Goal: Check status

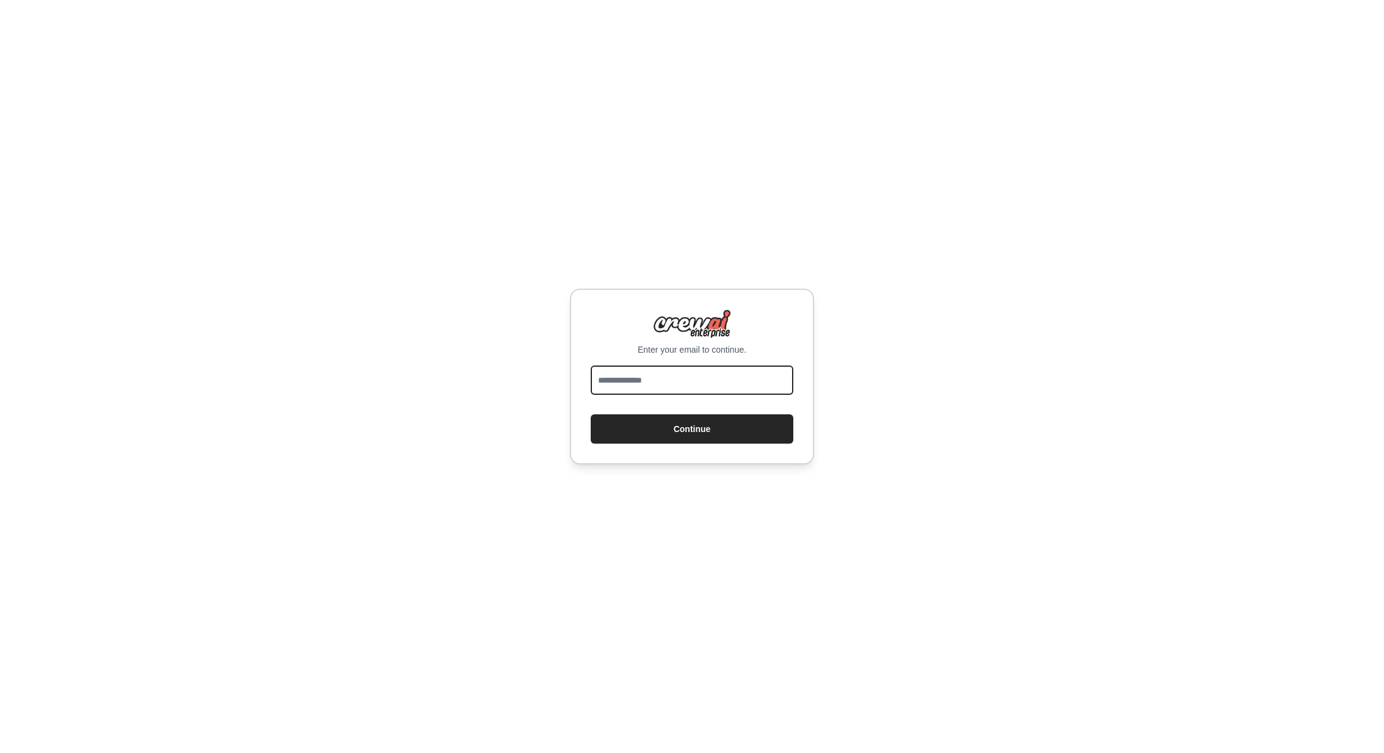
click at [652, 370] on input "email" at bounding box center [692, 379] width 203 height 29
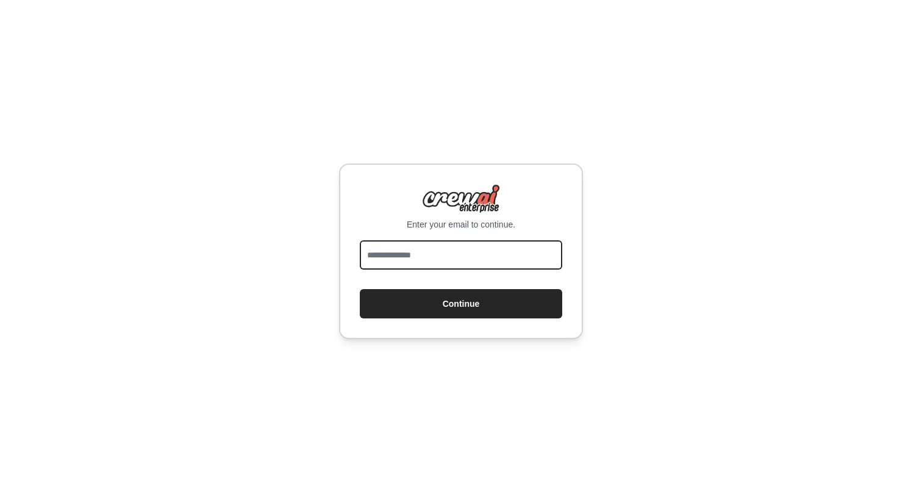
click at [360, 289] on button "Continue" at bounding box center [461, 303] width 203 height 29
type input "**********"
click at [360, 289] on button "Continue" at bounding box center [461, 303] width 203 height 29
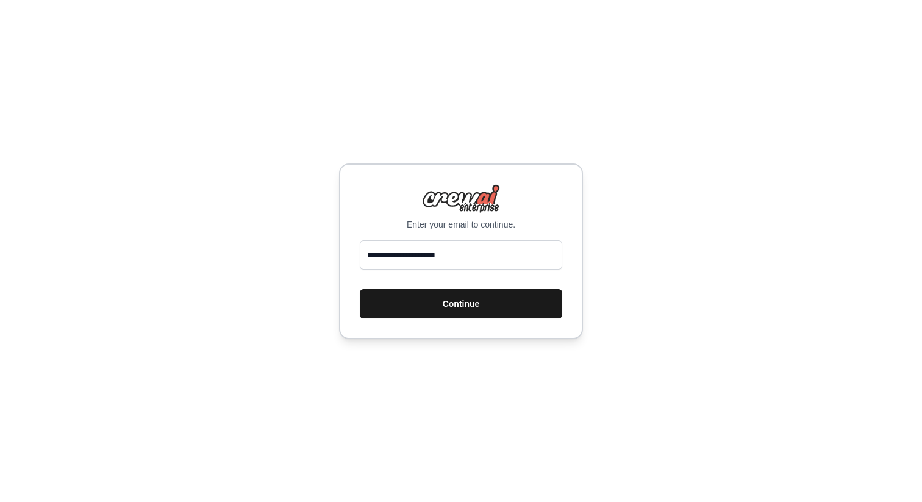
click at [511, 310] on button "Continue" at bounding box center [461, 303] width 203 height 29
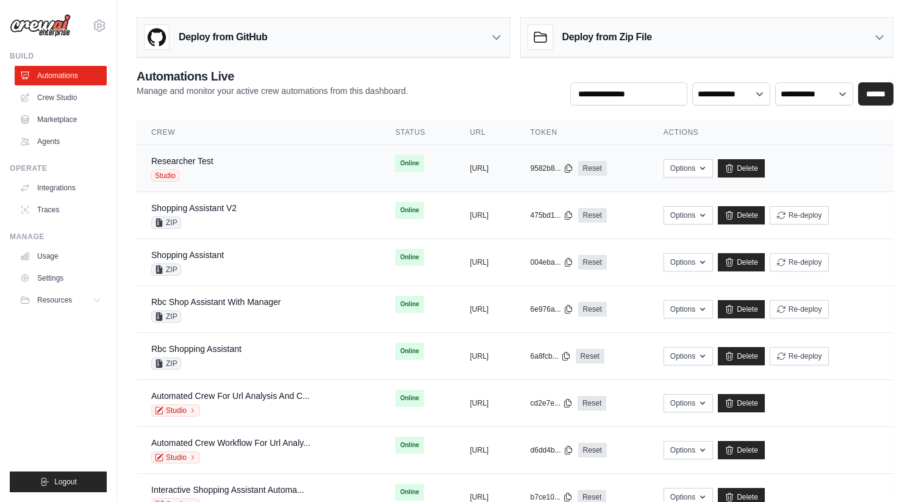
click at [252, 178] on div "Researcher Test Studio" at bounding box center [258, 168] width 215 height 27
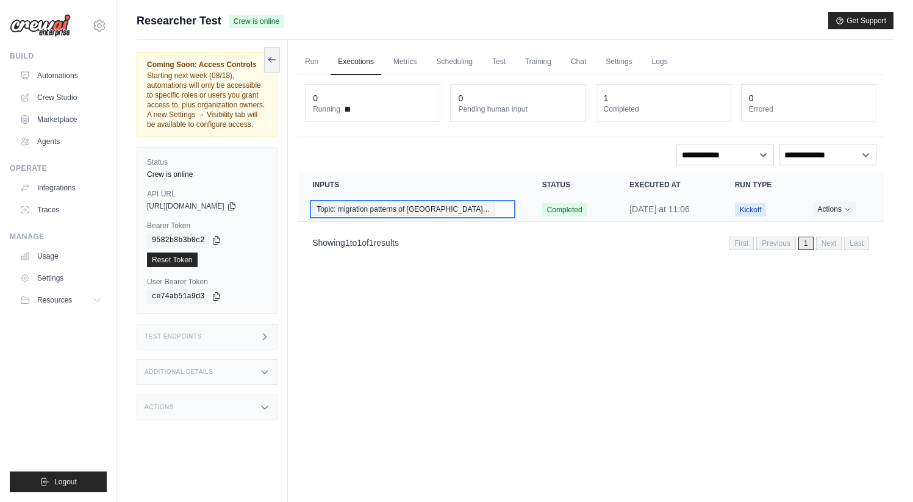
click at [474, 212] on div "Topic: migration patterns of Canadia…" at bounding box center [412, 209] width 200 height 13
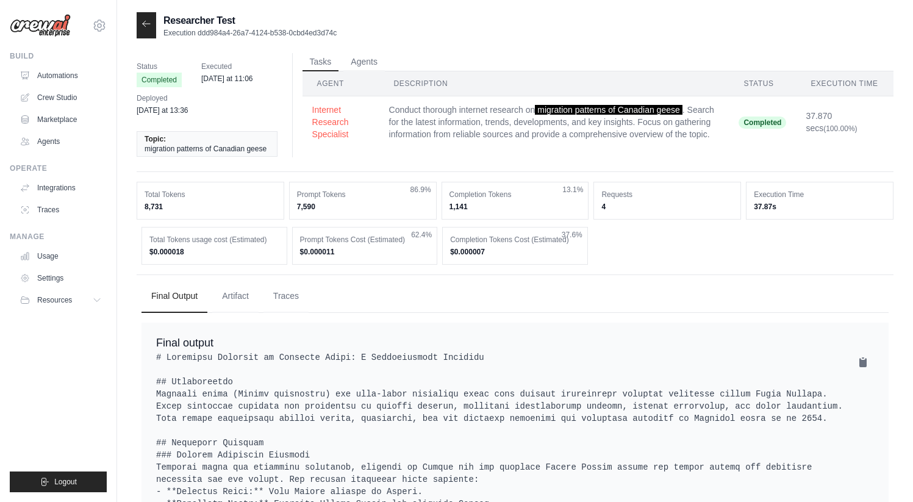
click at [290, 34] on p "Execution ddd984a4-26a7-4124-b538-0cbd4ed3d74c" at bounding box center [250, 33] width 173 height 10
click at [291, 34] on p "Execution ddd984a4-26a7-4124-b538-0cbd4ed3d74c" at bounding box center [250, 33] width 173 height 10
click at [370, 35] on div "Researcher Test Execution ddd984a4-26a7-4124-b538-0cbd4ed3d74c" at bounding box center [515, 25] width 757 height 26
drag, startPoint x: 340, startPoint y: 31, endPoint x: 201, endPoint y: 33, distance: 139.1
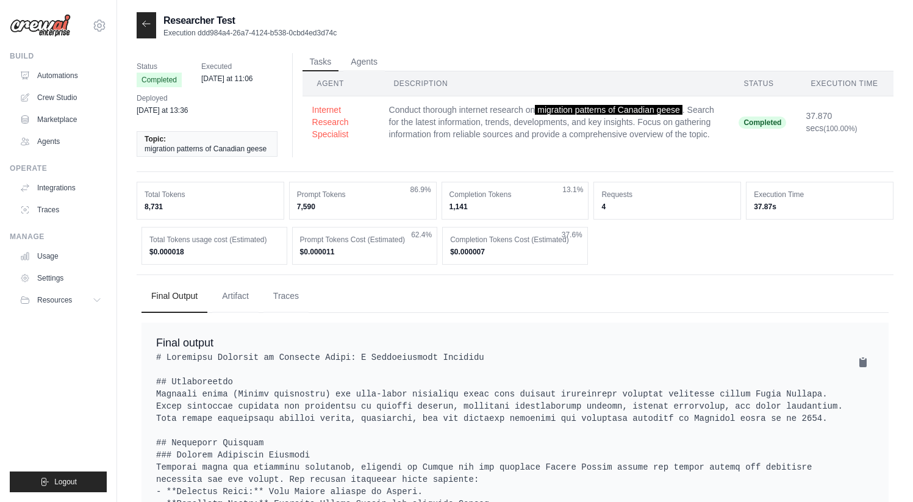
click at [201, 33] on div "Researcher Test Execution ddd984a4-26a7-4124-b538-0cbd4ed3d74c" at bounding box center [515, 25] width 757 height 26
copy p "ddd984a4-26a7-4124-b538-0cbd4ed3d74c"
click at [140, 24] on div at bounding box center [147, 25] width 20 height 26
click at [143, 27] on icon at bounding box center [147, 24] width 10 height 10
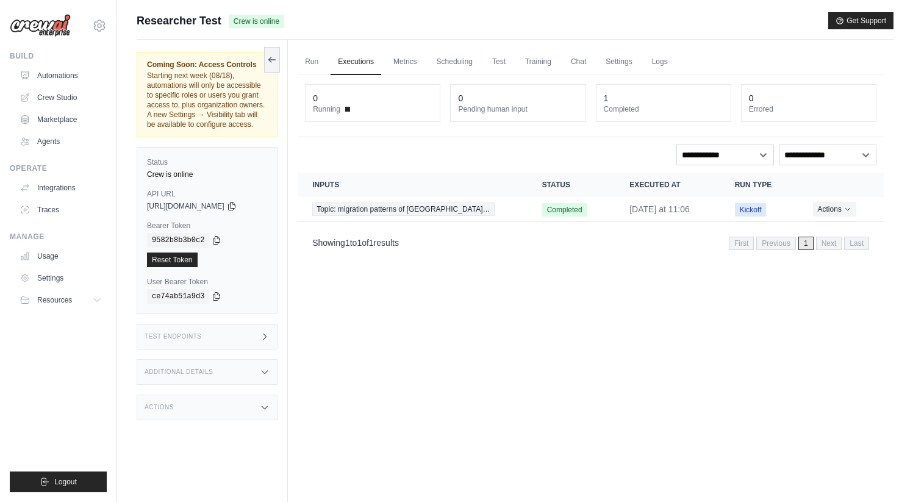
click at [235, 350] on div "Test Endpoints" at bounding box center [207, 337] width 141 height 26
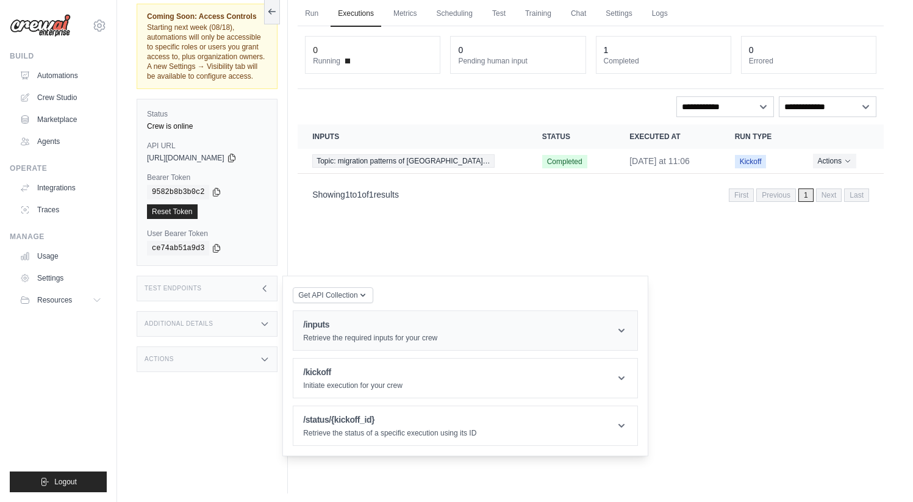
scroll to position [52, 0]
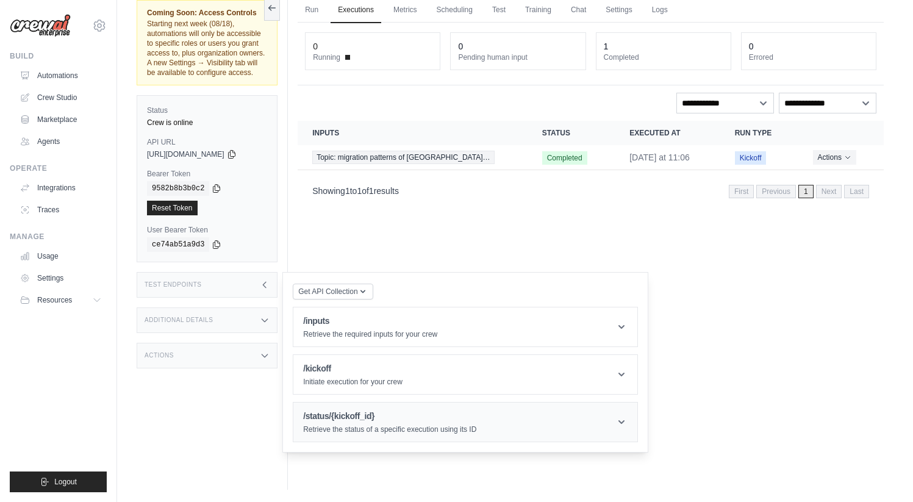
click at [363, 422] on h1 "/status/{kickoff_id}" at bounding box center [389, 416] width 173 height 12
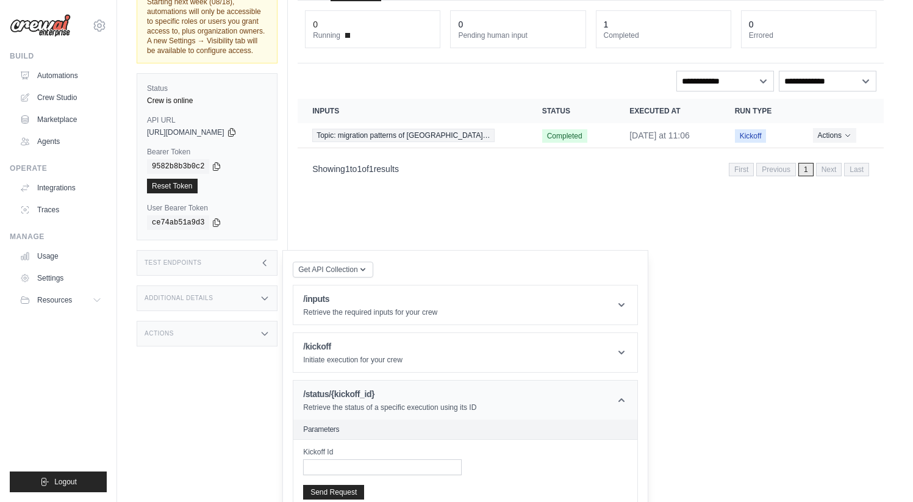
scroll to position [141, 0]
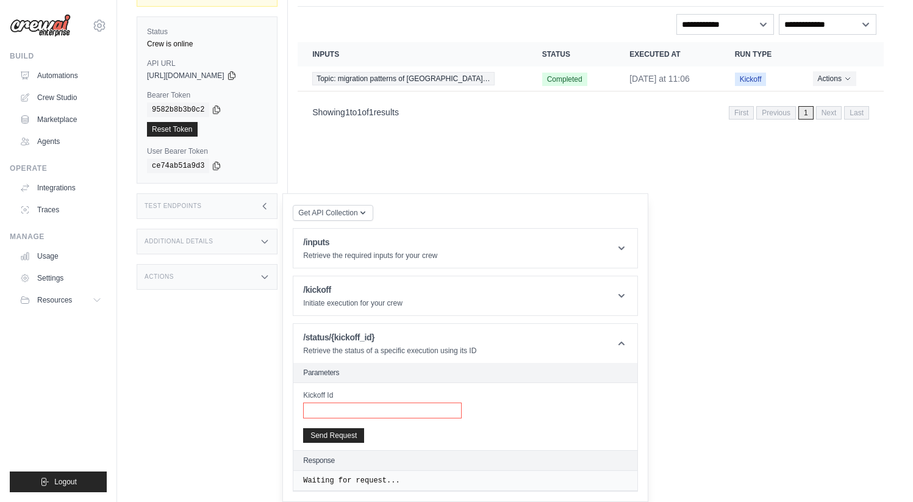
click at [363, 416] on input "Kickoff Id" at bounding box center [382, 411] width 159 height 16
paste input "**********"
type input "**********"
click at [342, 433] on button "Send Request" at bounding box center [333, 435] width 61 height 15
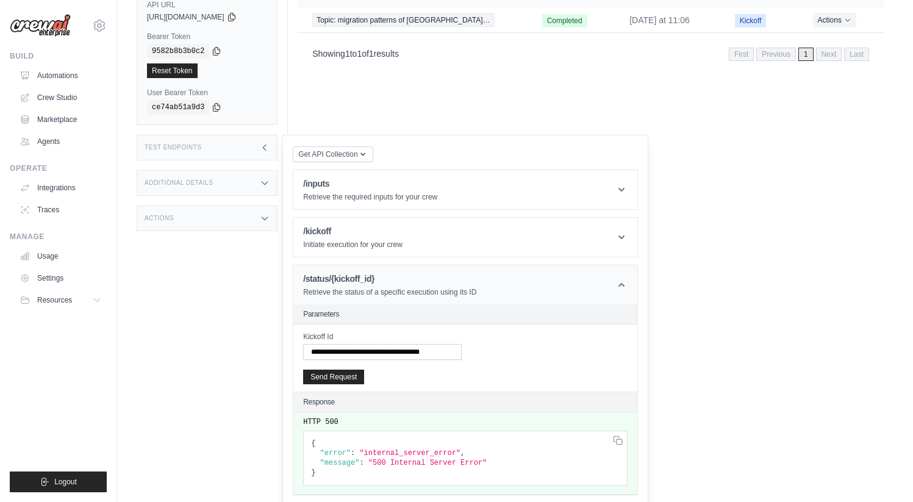
scroll to position [203, 0]
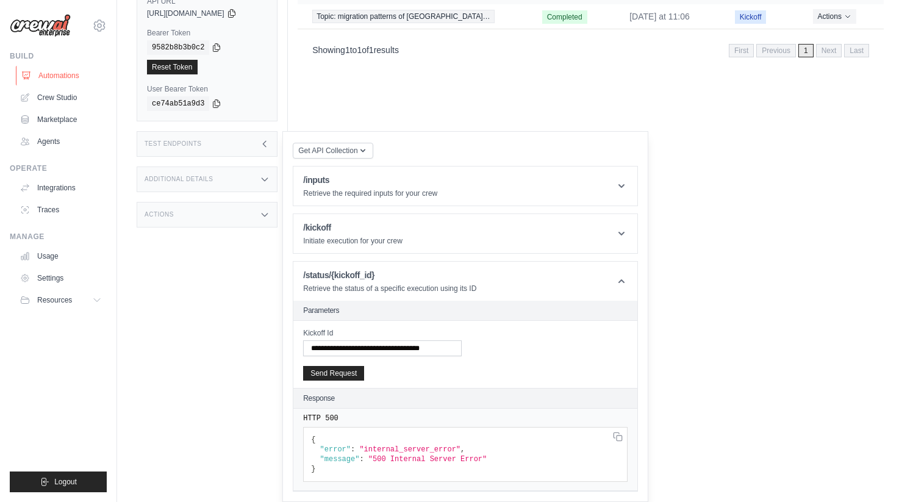
click at [51, 70] on link "Automations" at bounding box center [62, 76] width 92 height 20
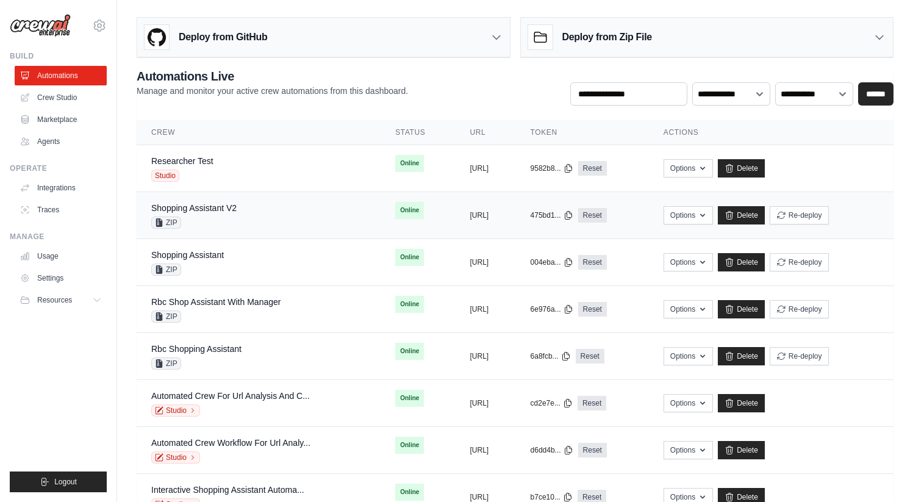
click at [232, 220] on div "ZIP" at bounding box center [193, 223] width 85 height 12
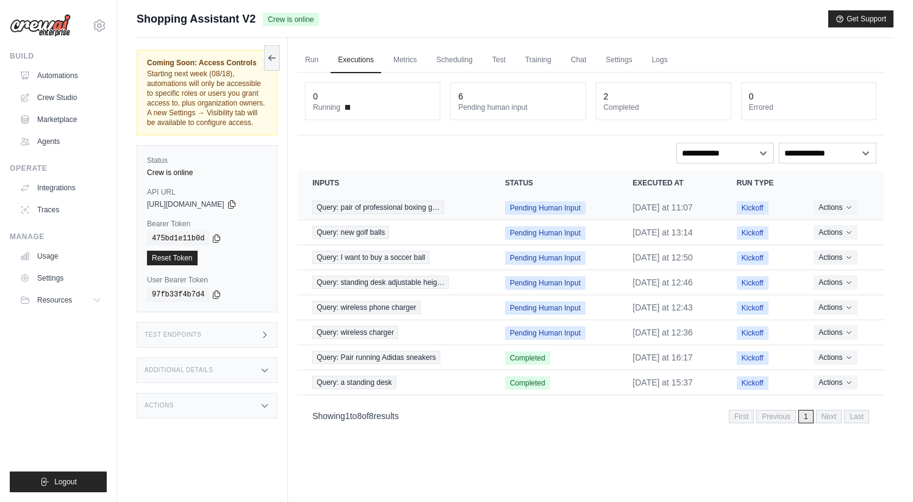
scroll to position [5, 0]
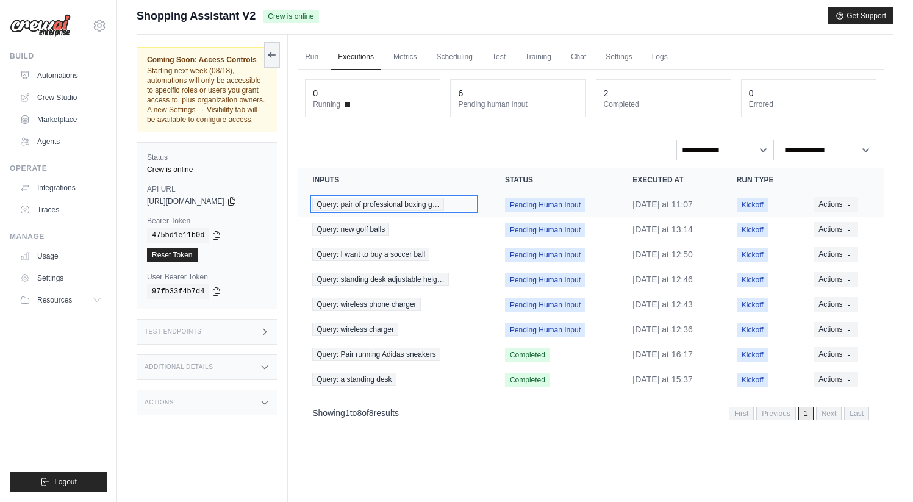
click at [469, 210] on div "Query: pair of professional boxing g…" at bounding box center [394, 204] width 164 height 13
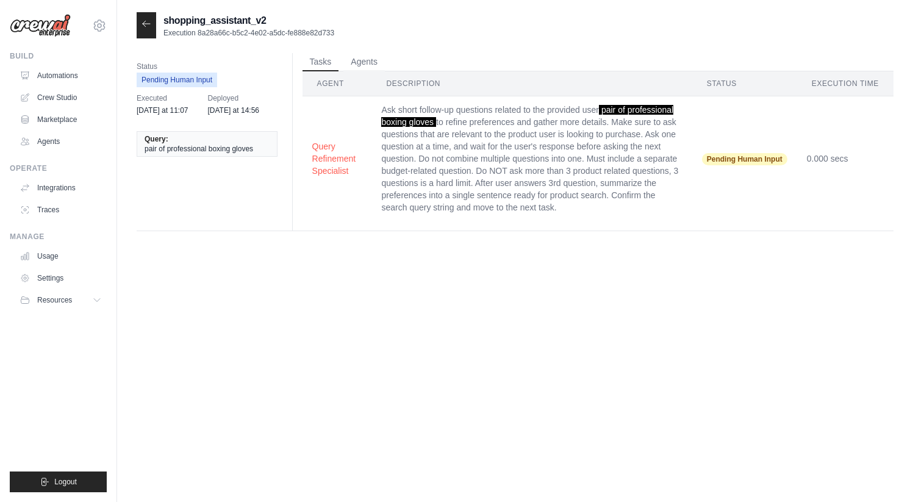
drag, startPoint x: 361, startPoint y: 31, endPoint x: 199, endPoint y: 33, distance: 161.7
click at [199, 33] on div "shopping_assistant_v2 Execution 8a28a66c-b5c2-4e02-a5dc-fe888e82d733" at bounding box center [515, 25] width 757 height 26
copy p "8a28a66c-b5c2-4e02-a5dc-fe888e82d733"
click at [152, 24] on div at bounding box center [147, 25] width 20 height 26
click at [149, 19] on div at bounding box center [147, 25] width 20 height 26
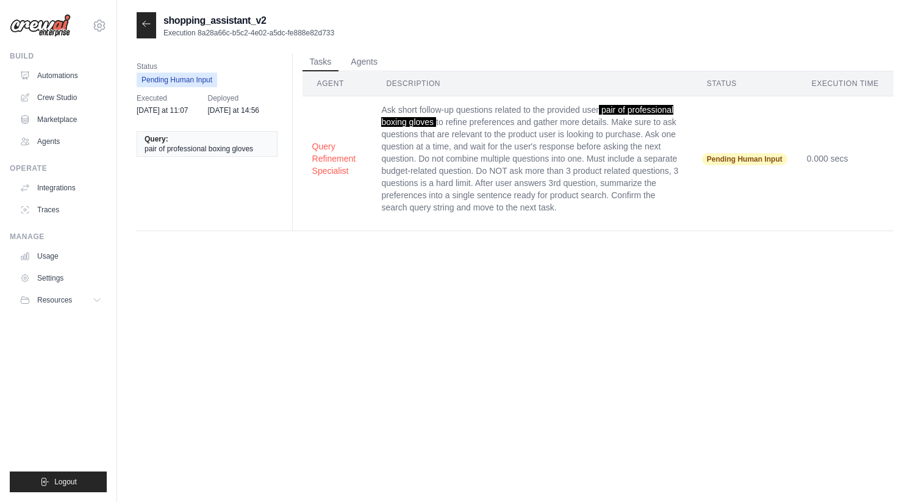
click at [142, 24] on icon at bounding box center [147, 24] width 10 height 10
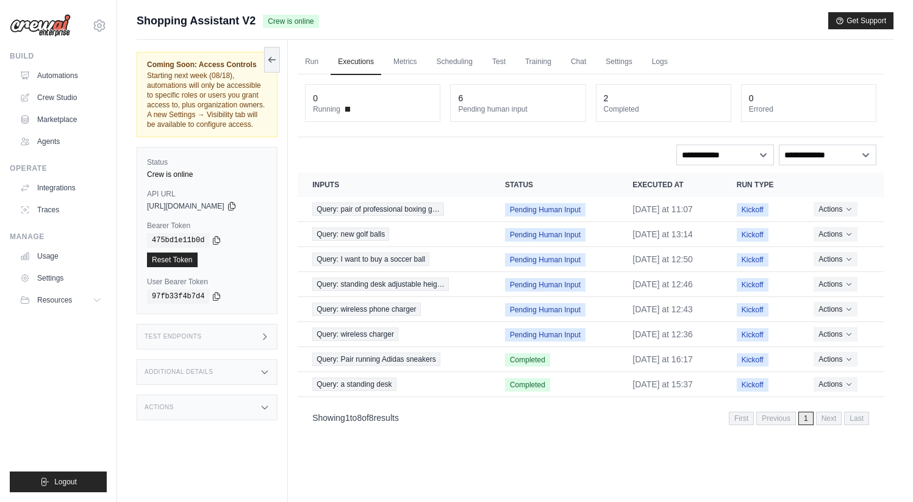
click at [253, 349] on div "Test Endpoints" at bounding box center [207, 337] width 141 height 26
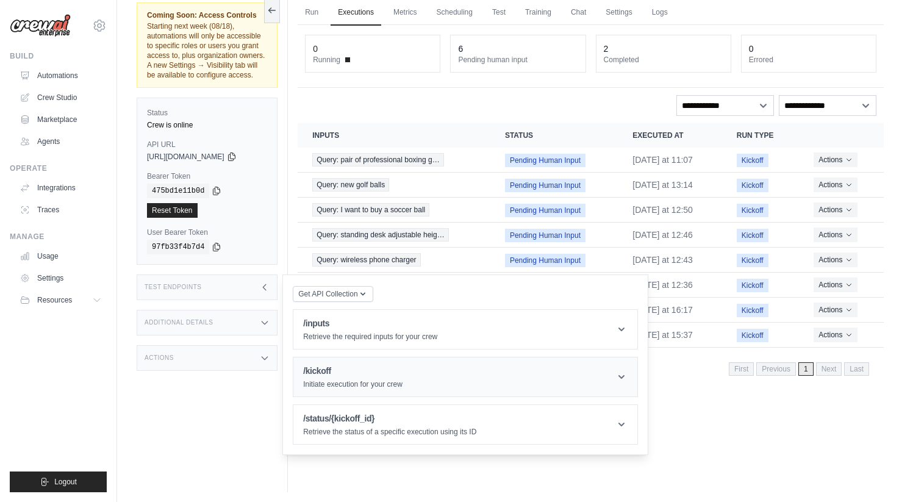
scroll to position [52, 0]
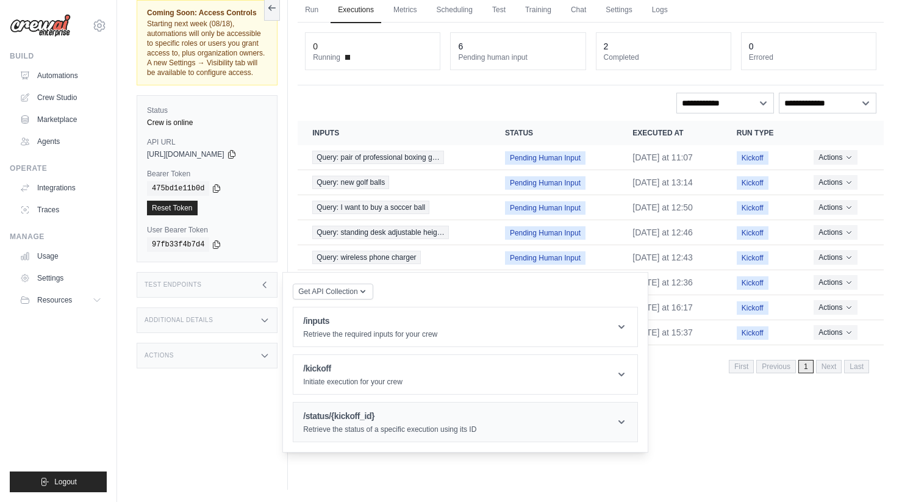
click at [364, 422] on h1 "/status/{kickoff_id}" at bounding box center [389, 416] width 173 height 12
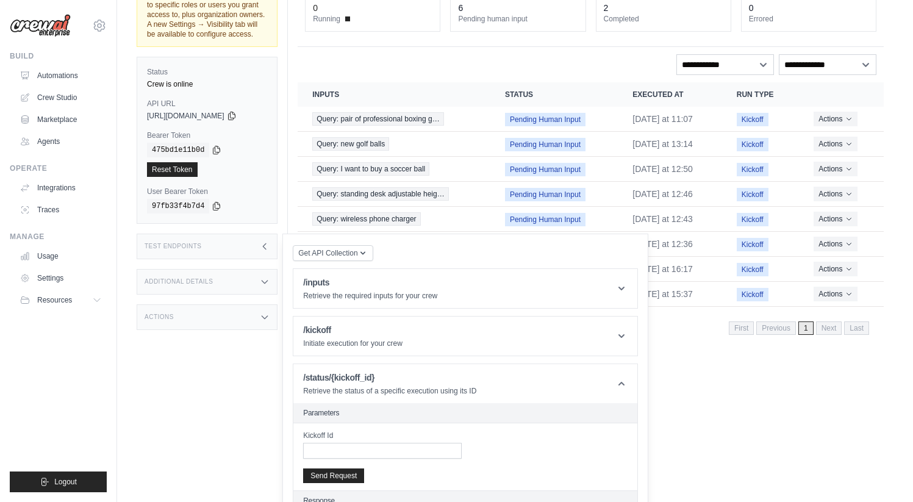
scroll to position [141, 0]
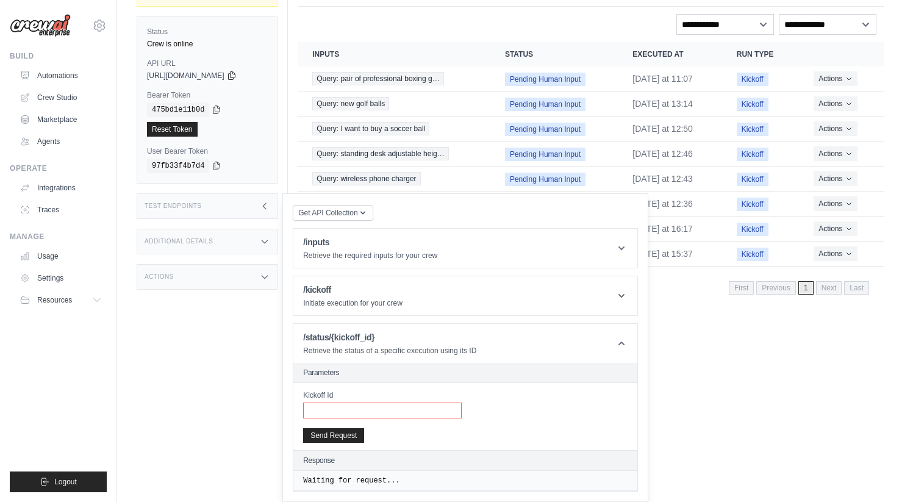
click at [335, 413] on input "Kickoff Id" at bounding box center [382, 411] width 159 height 16
paste input "**********"
type input "**********"
click at [331, 432] on button "Send Request" at bounding box center [333, 435] width 61 height 15
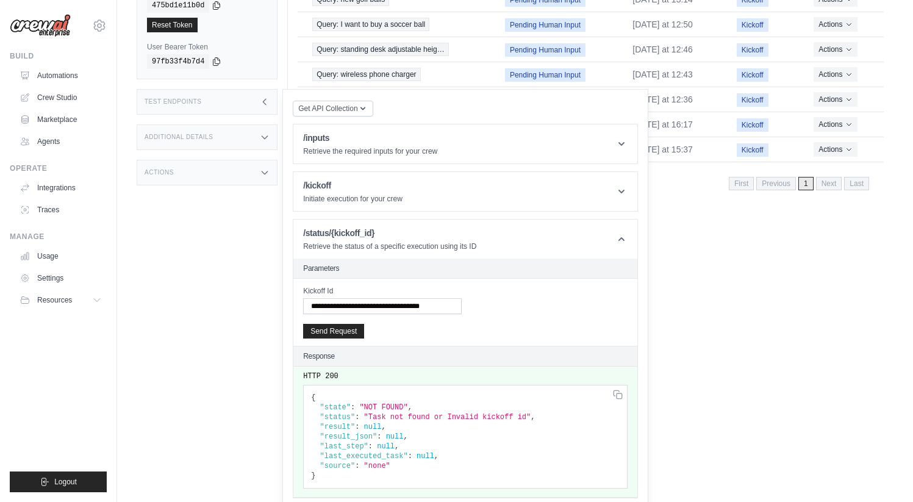
scroll to position [252, 0]
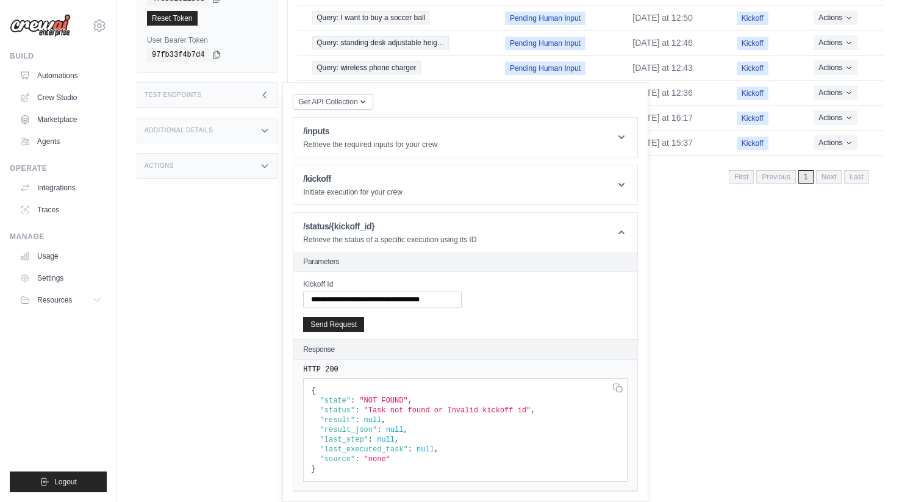
click at [717, 257] on div "Run Executions Metrics Scheduling Test Training Chat Settings Logs 0 Running 6 …" at bounding box center [591, 49] width 606 height 502
click at [243, 98] on div "Test Endpoints" at bounding box center [207, 95] width 141 height 26
